Goal: Task Accomplishment & Management: Use online tool/utility

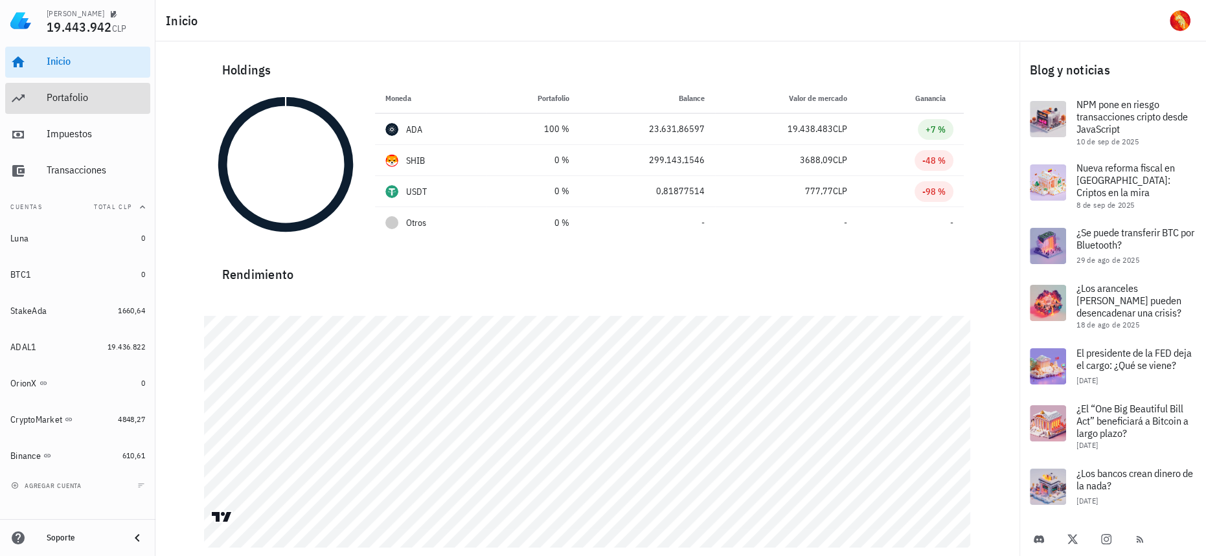
click at [105, 98] on div "Portafolio" at bounding box center [96, 97] width 98 height 12
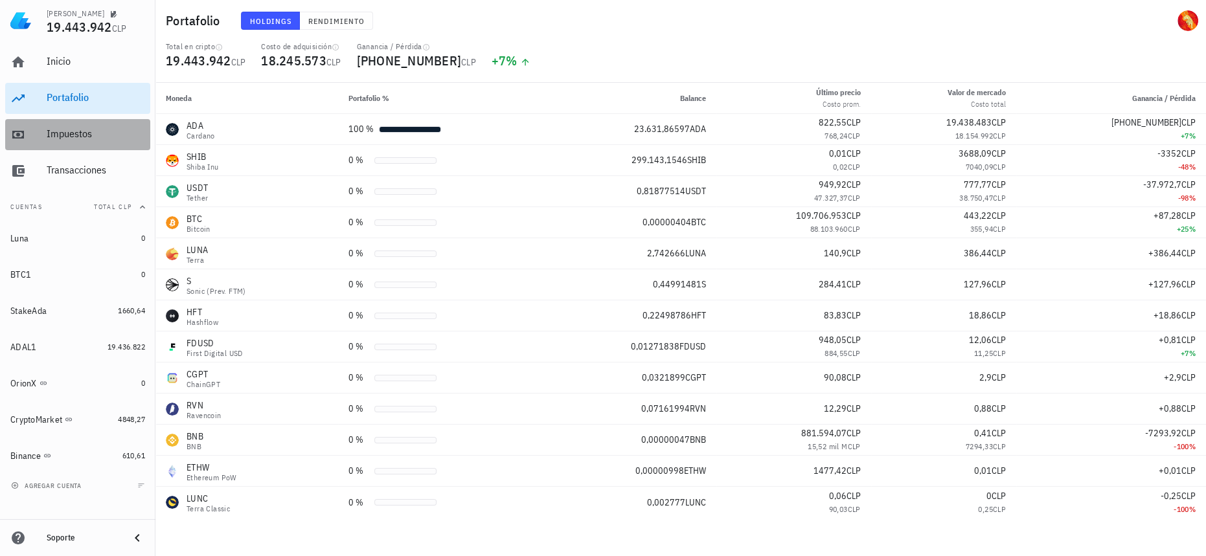
click at [87, 134] on div "Impuestos" at bounding box center [96, 134] width 98 height 12
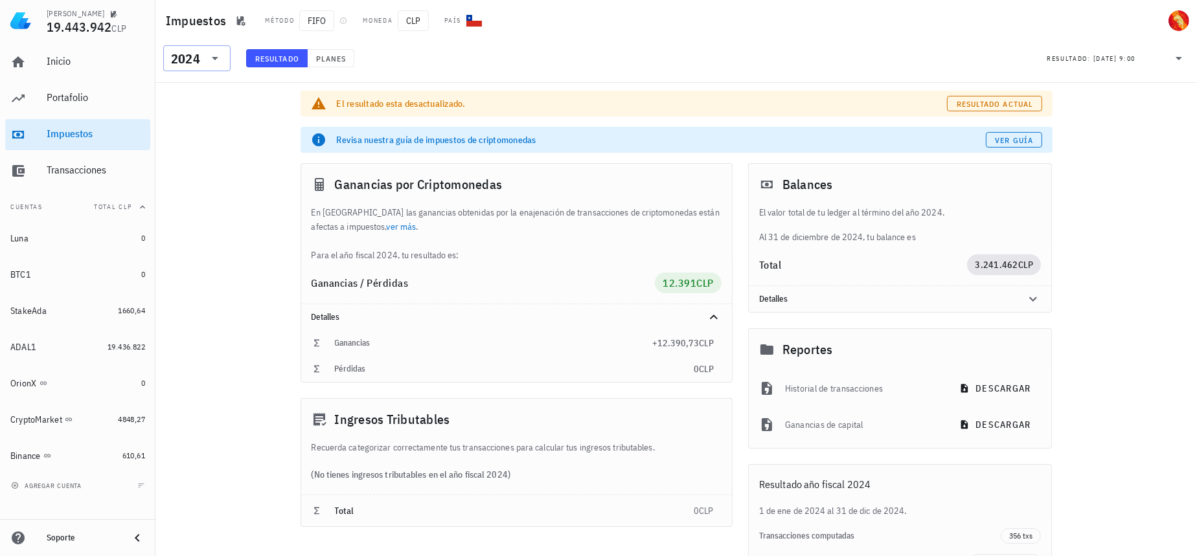
click at [207, 51] on div at bounding box center [214, 59] width 18 height 16
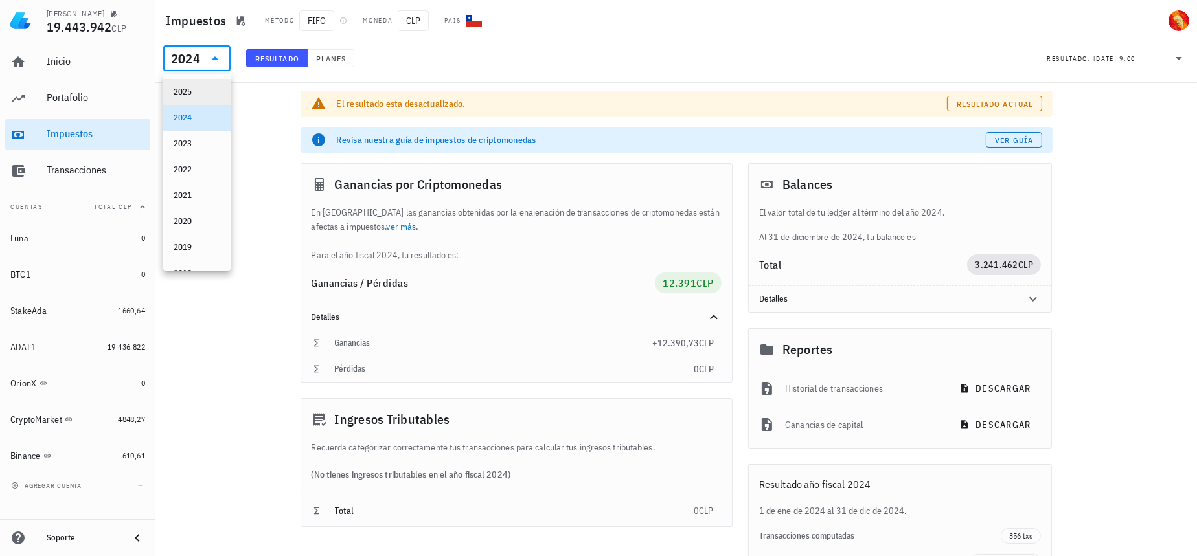
click at [200, 85] on div "2025" at bounding box center [197, 92] width 47 height 21
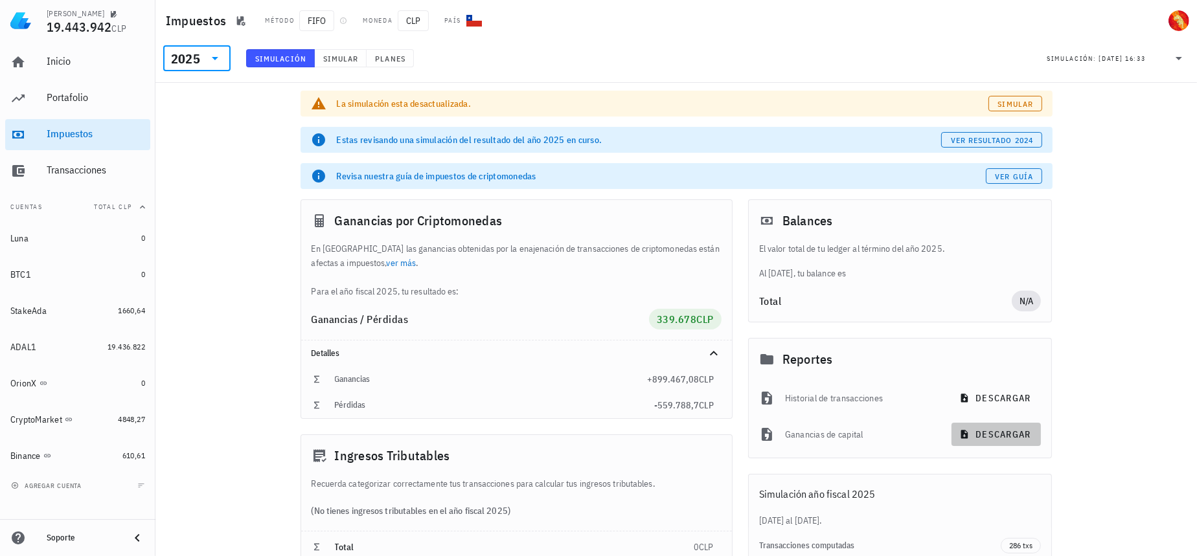
click at [979, 434] on span "descargar" at bounding box center [996, 435] width 69 height 12
click at [1033, 106] on link "Simular" at bounding box center [1014, 104] width 53 height 16
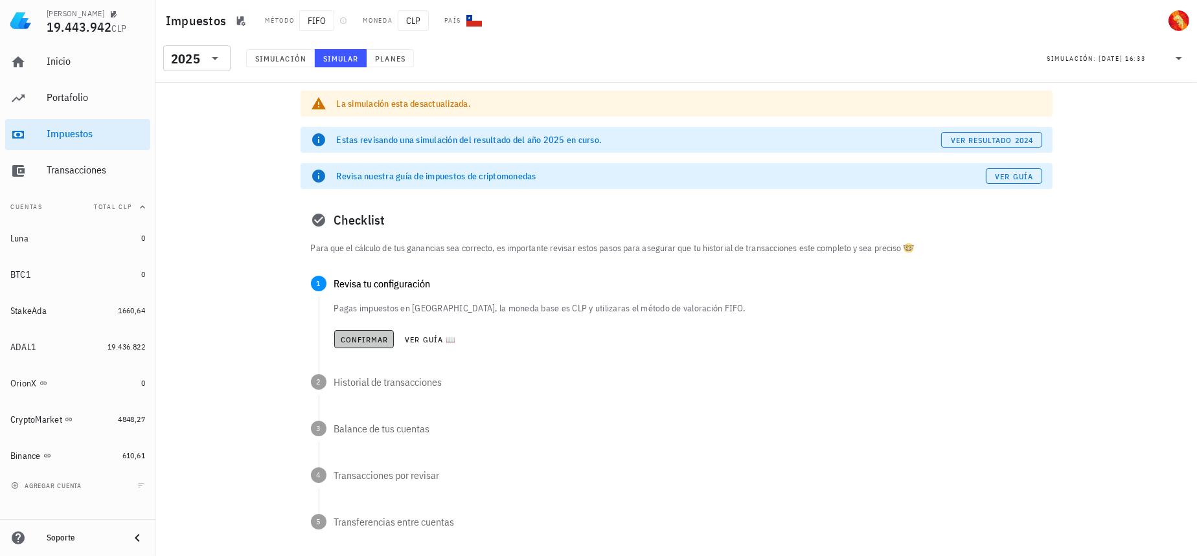
click at [379, 335] on span "Confirmar" at bounding box center [364, 340] width 49 height 10
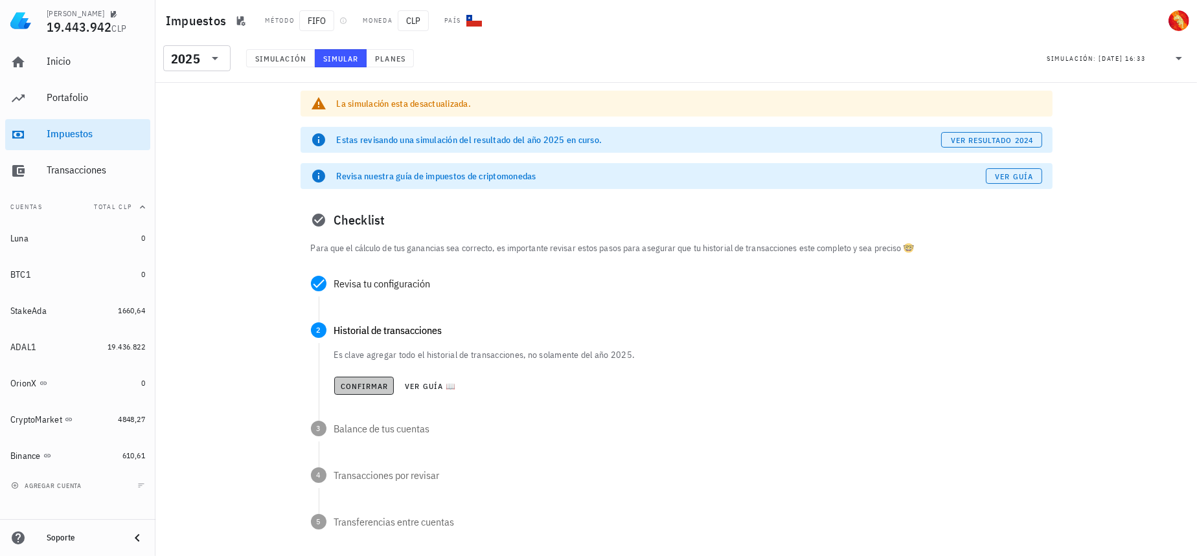
click at [369, 388] on span "Confirmar" at bounding box center [364, 386] width 49 height 10
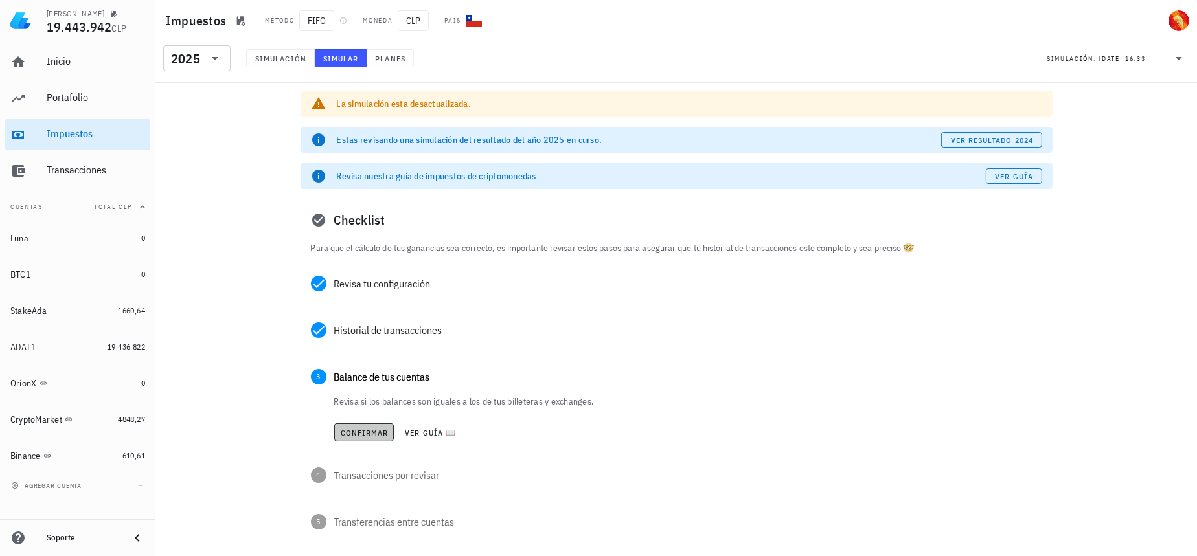
click at [359, 433] on span "Confirmar" at bounding box center [364, 433] width 49 height 10
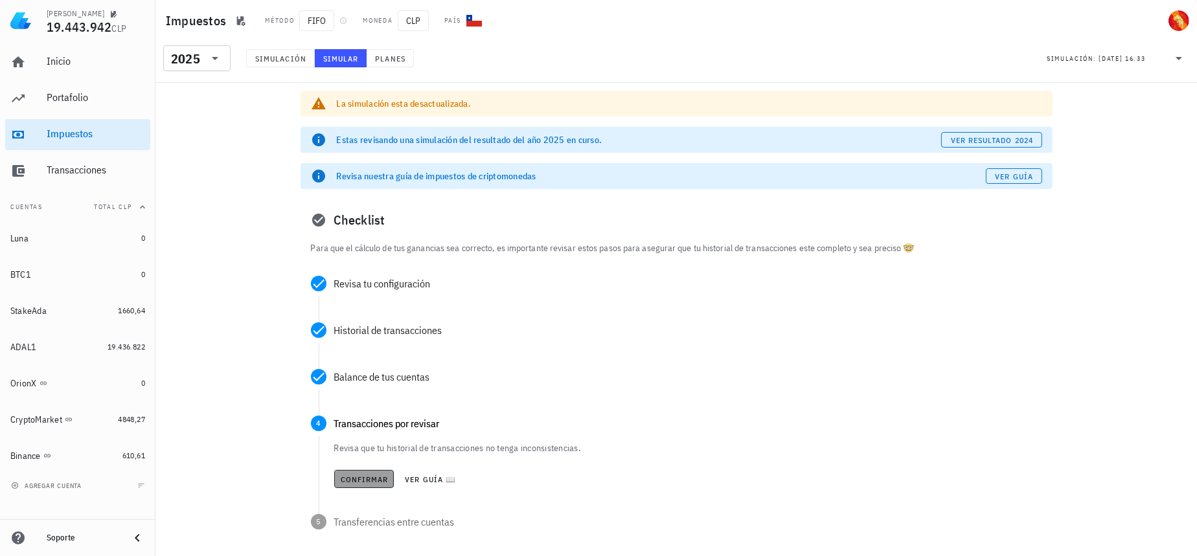
click at [361, 475] on span "Confirmar" at bounding box center [364, 480] width 49 height 10
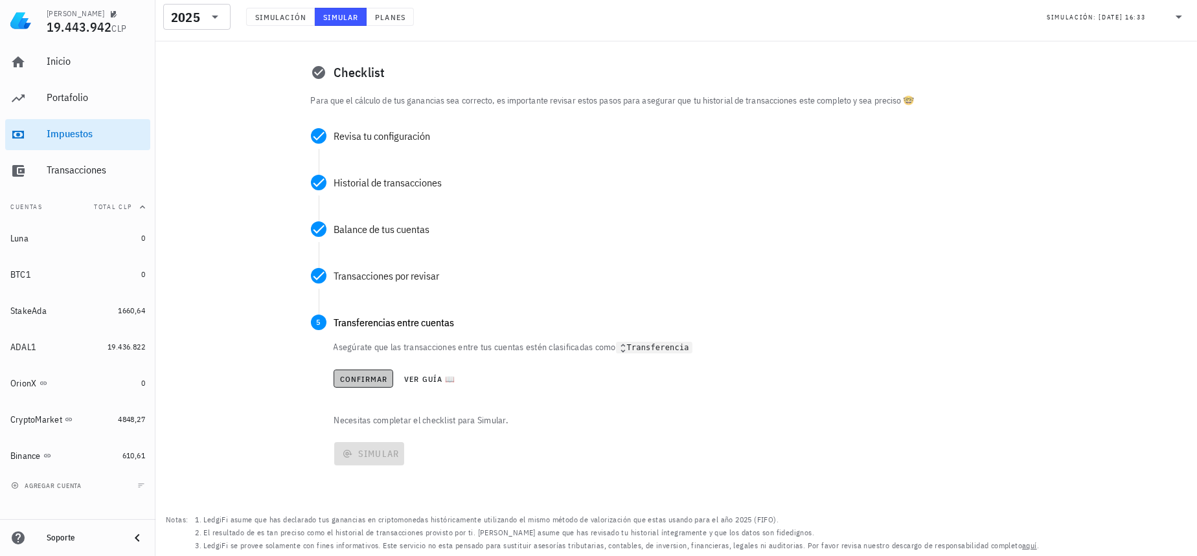
click at [378, 380] on span "Confirmar" at bounding box center [363, 379] width 49 height 10
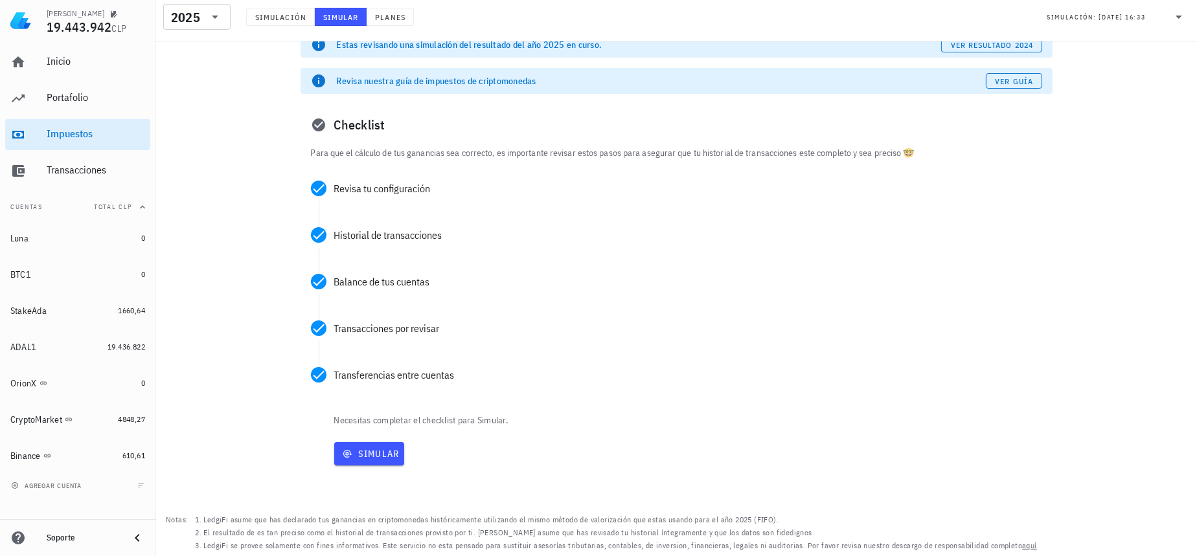
scroll to position [95, 0]
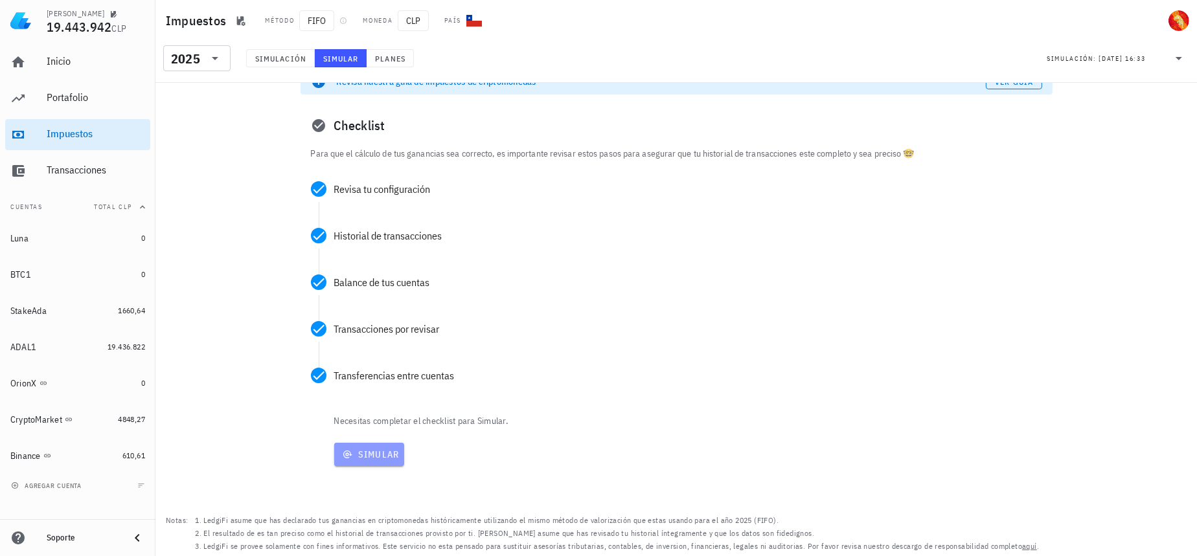
click at [370, 459] on span "Simular" at bounding box center [369, 455] width 60 height 12
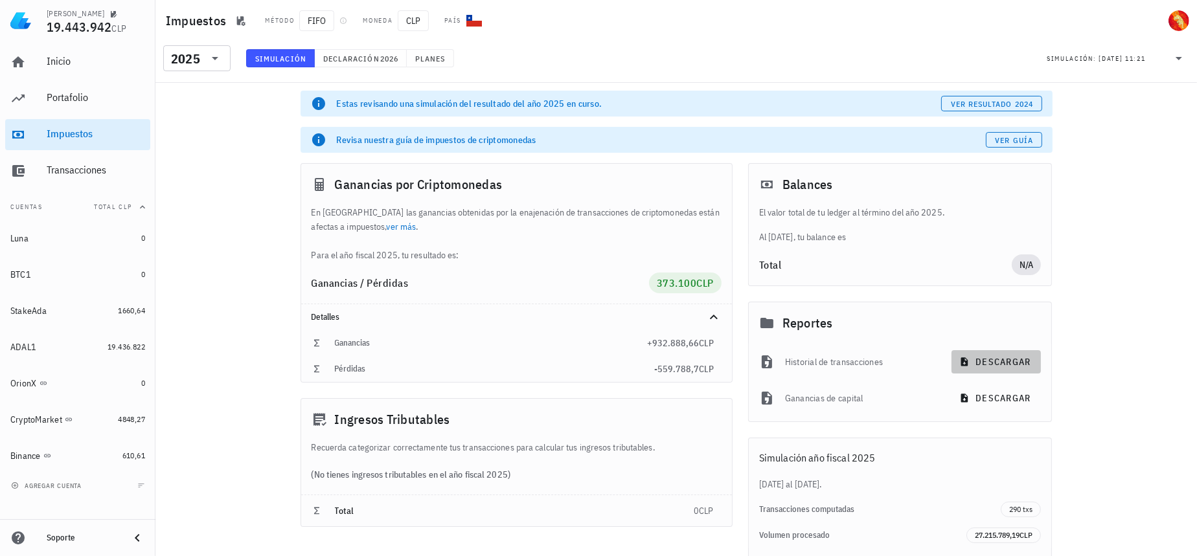
click at [1018, 361] on span "descargar" at bounding box center [996, 362] width 69 height 12
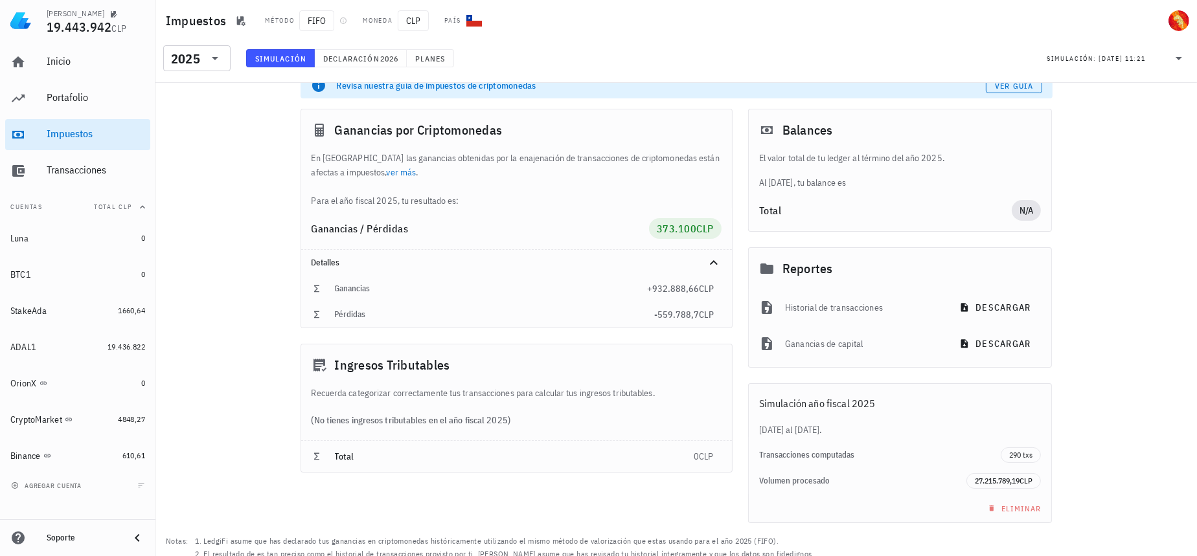
scroll to position [75, 0]
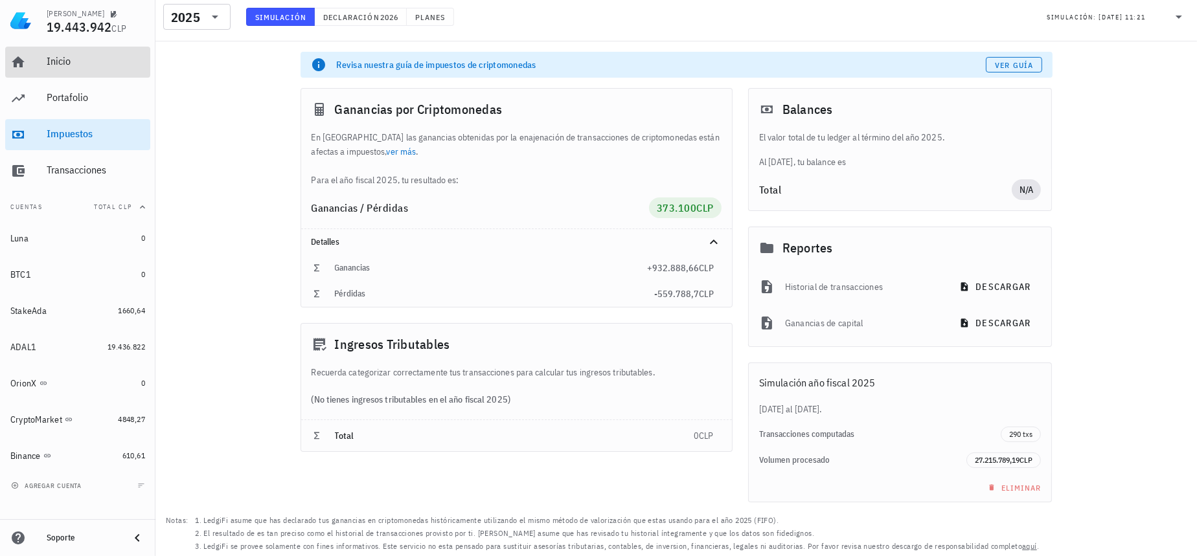
click at [82, 49] on div "Inicio" at bounding box center [96, 61] width 98 height 29
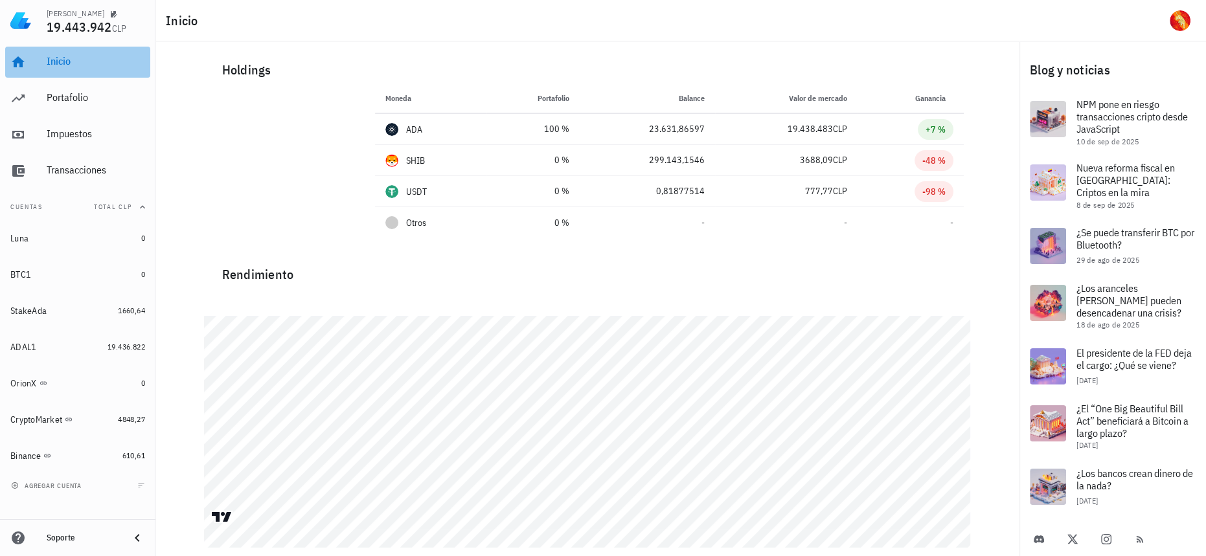
click at [65, 66] on div "Inicio" at bounding box center [96, 61] width 98 height 12
